Goal: Task Accomplishment & Management: Complete application form

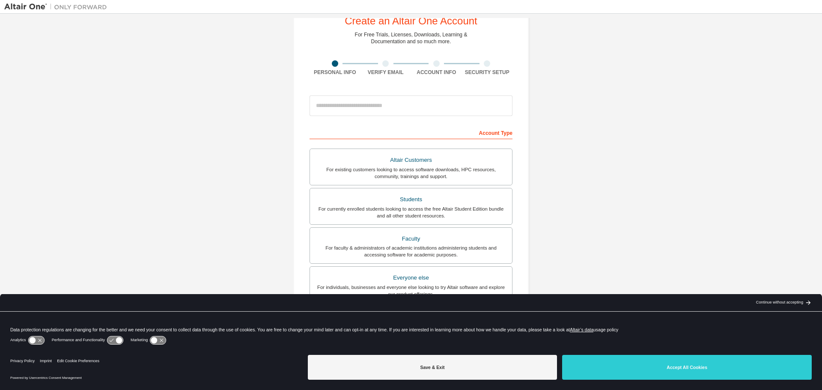
scroll to position [43, 0]
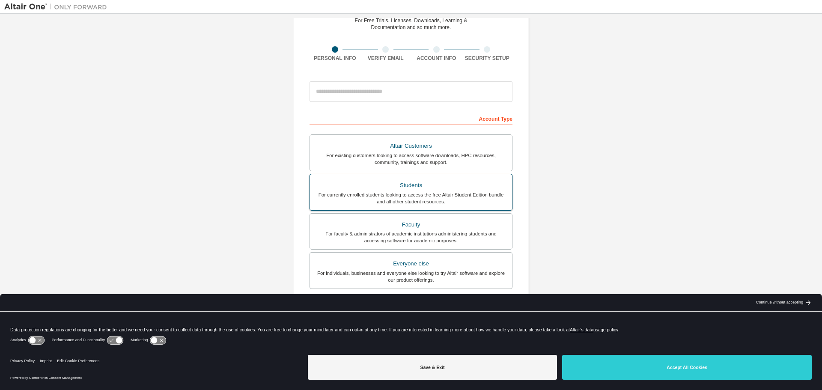
click at [408, 187] on div "Students" at bounding box center [411, 185] width 192 height 12
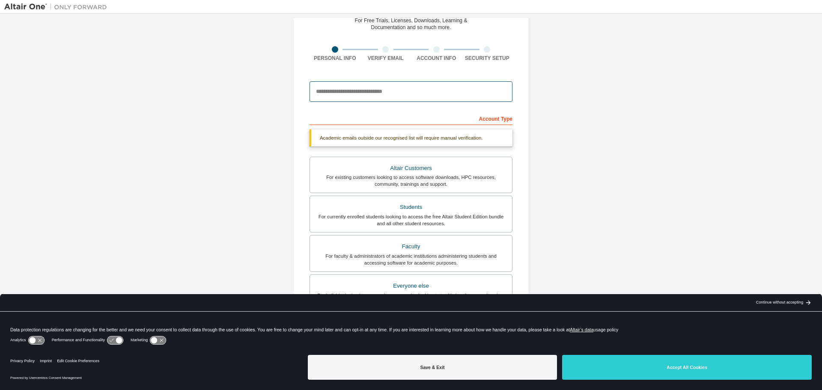
click at [418, 92] on input "email" at bounding box center [410, 91] width 203 height 21
type input "**********"
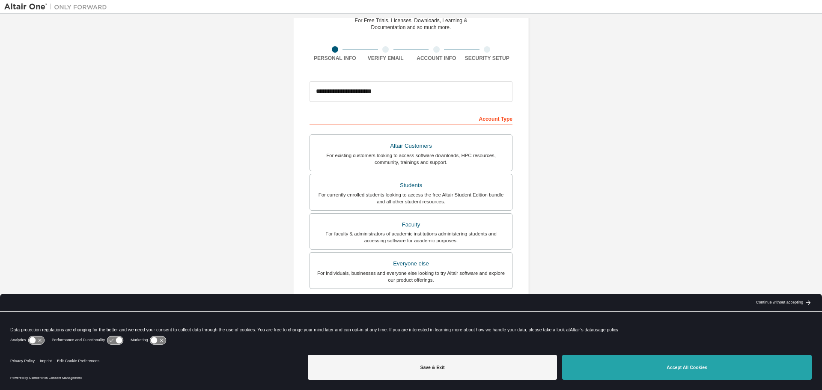
click at [634, 367] on button "Accept All Cookies" at bounding box center [687, 367] width 250 height 25
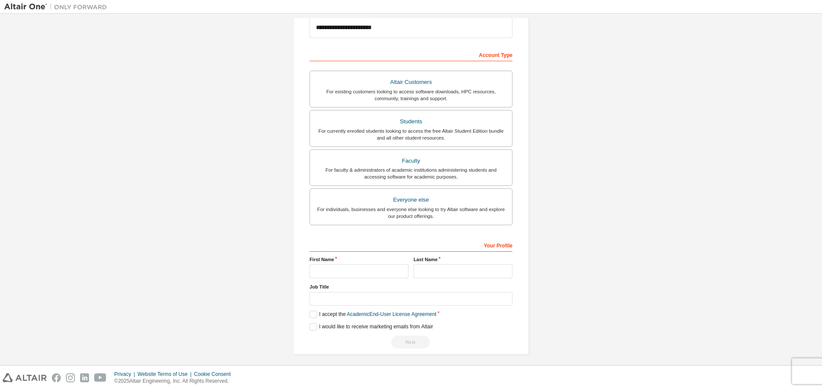
scroll to position [110, 0]
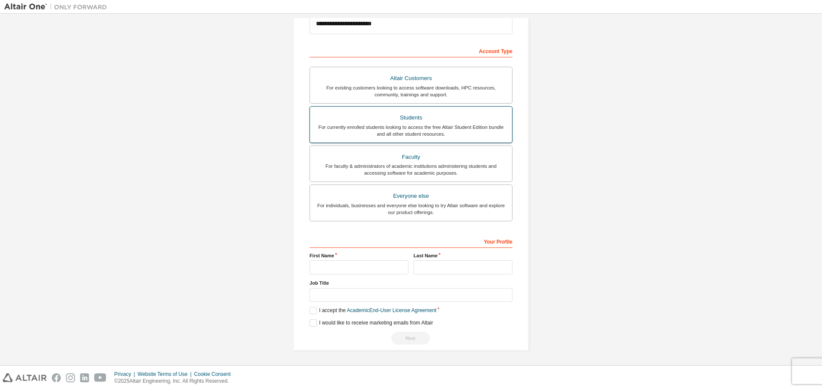
click at [422, 131] on div "For currently enrolled students looking to access the free Altair Student Editi…" at bounding box center [411, 131] width 192 height 14
click at [337, 261] on input "text" at bounding box center [358, 267] width 99 height 14
type input "*****"
type input "********"
click at [310, 311] on label "I accept the Academic End-User License Agreement" at bounding box center [372, 310] width 127 height 7
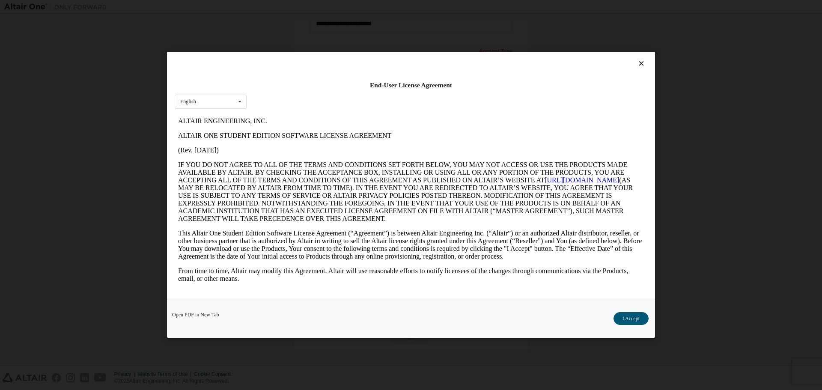
scroll to position [0, 0]
click at [637, 323] on button "I Accept" at bounding box center [630, 318] width 35 height 13
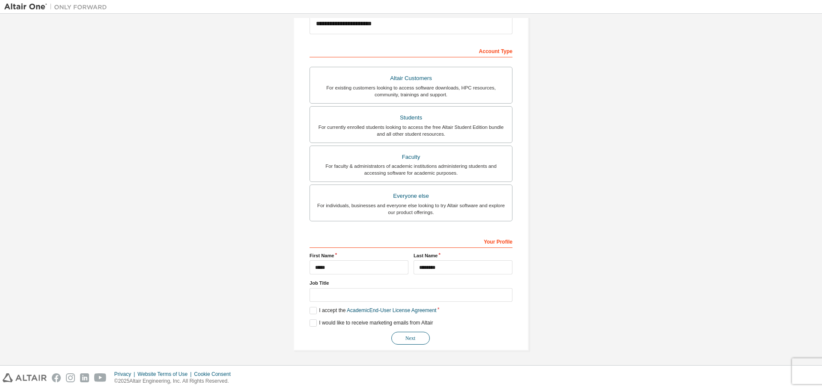
click at [413, 339] on button "Next" at bounding box center [410, 338] width 39 height 13
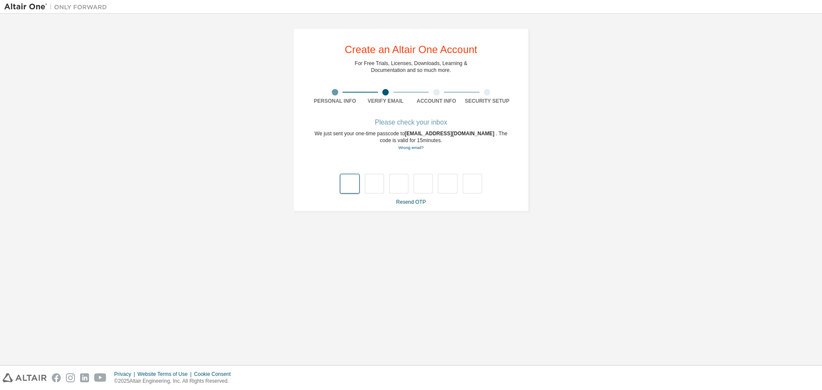
type input "*"
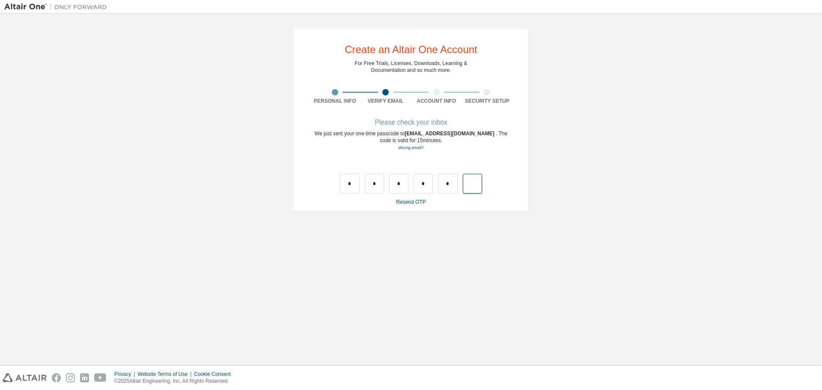
type input "*"
